Goal: Share content

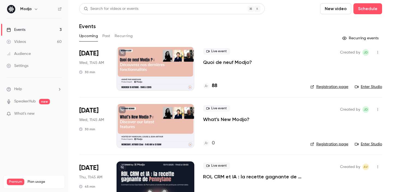
click at [127, 58] on div at bounding box center [155, 69] width 78 height 44
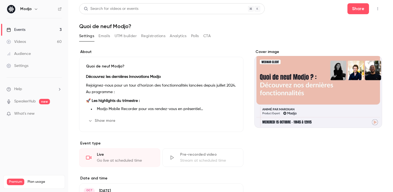
click at [98, 117] on button "Show more" at bounding box center [102, 120] width 33 height 9
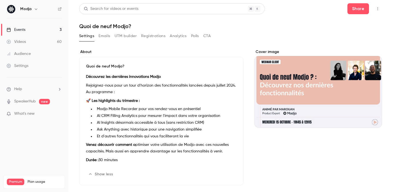
click at [171, 151] on p "Venez découvrir comment o ptimiser votre utilisation de Modjo avec ces nouvelle…" at bounding box center [161, 147] width 151 height 13
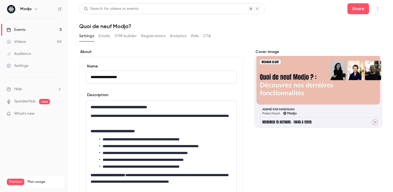
scroll to position [59, 0]
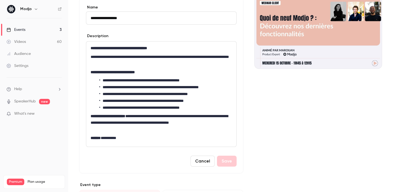
click at [166, 123] on p "**********" at bounding box center [161, 123] width 141 height 20
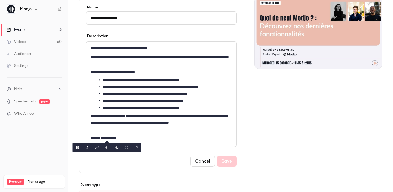
click at [302, 141] on div "Cover image" at bounding box center [318, 183] width 128 height 386
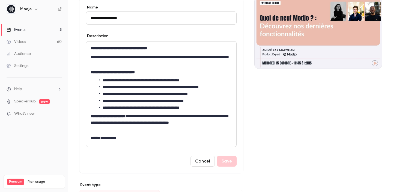
click at [194, 160] on button "Cancel" at bounding box center [202, 160] width 24 height 11
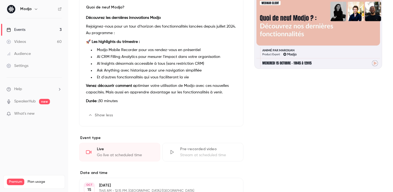
scroll to position [0, 0]
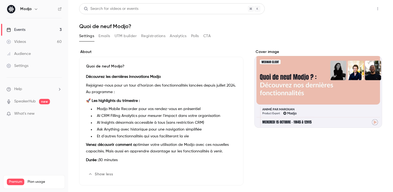
click at [358, 10] on button "Share" at bounding box center [358, 8] width 22 height 11
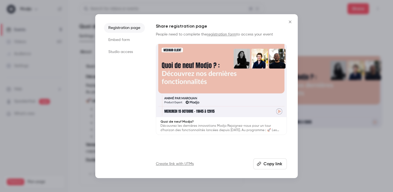
click at [276, 169] on div "Registration page Embed form Studio access Share registration page People need …" at bounding box center [196, 96] width 202 height 164
click at [276, 165] on button "Copy link" at bounding box center [270, 163] width 34 height 11
